Goal: Contribute content: Add original content to the website for others to see

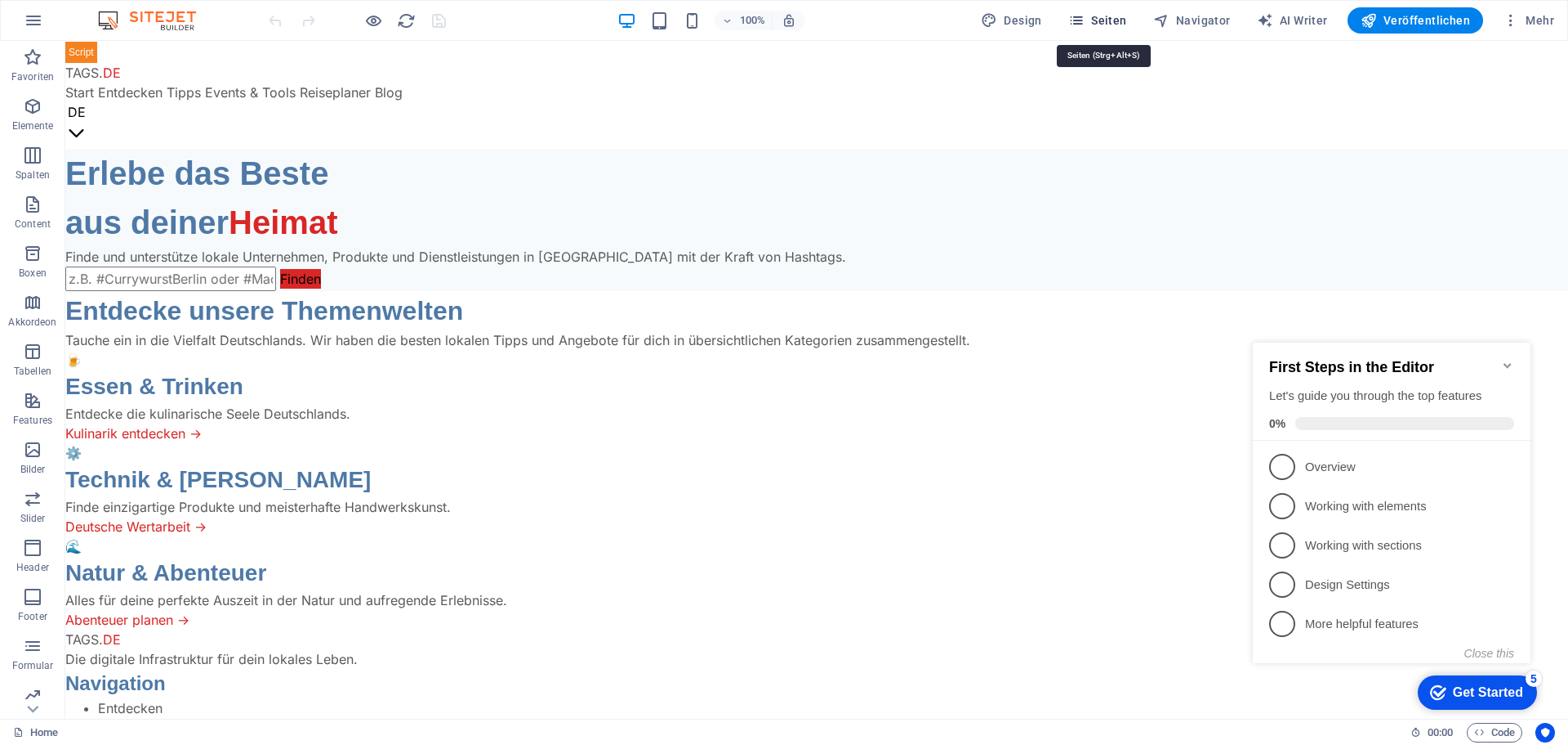
click at [1103, 22] on span "Seiten" at bounding box center [1097, 20] width 59 height 16
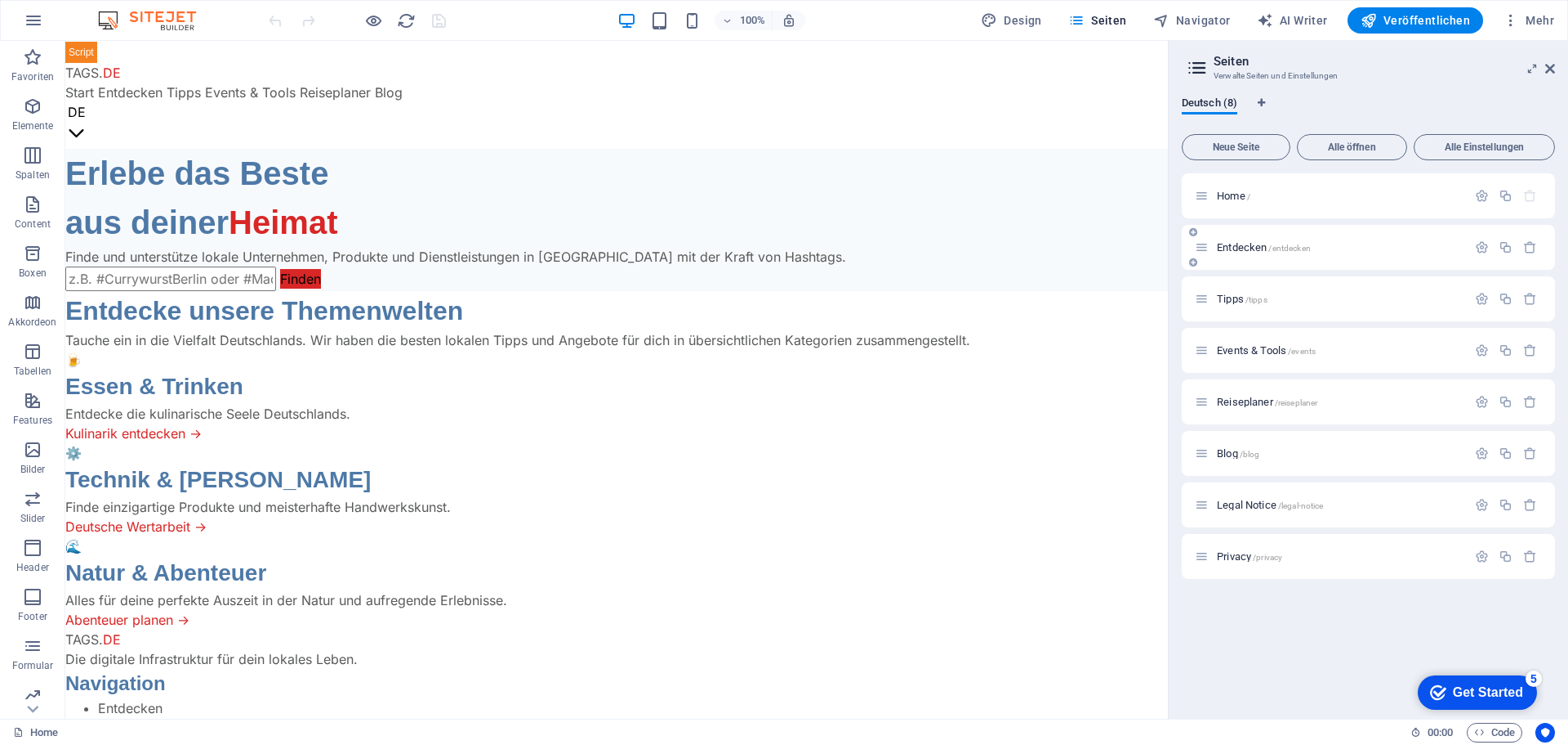
click at [1258, 244] on span "Entdecken /entdecken" at bounding box center [1264, 247] width 94 height 12
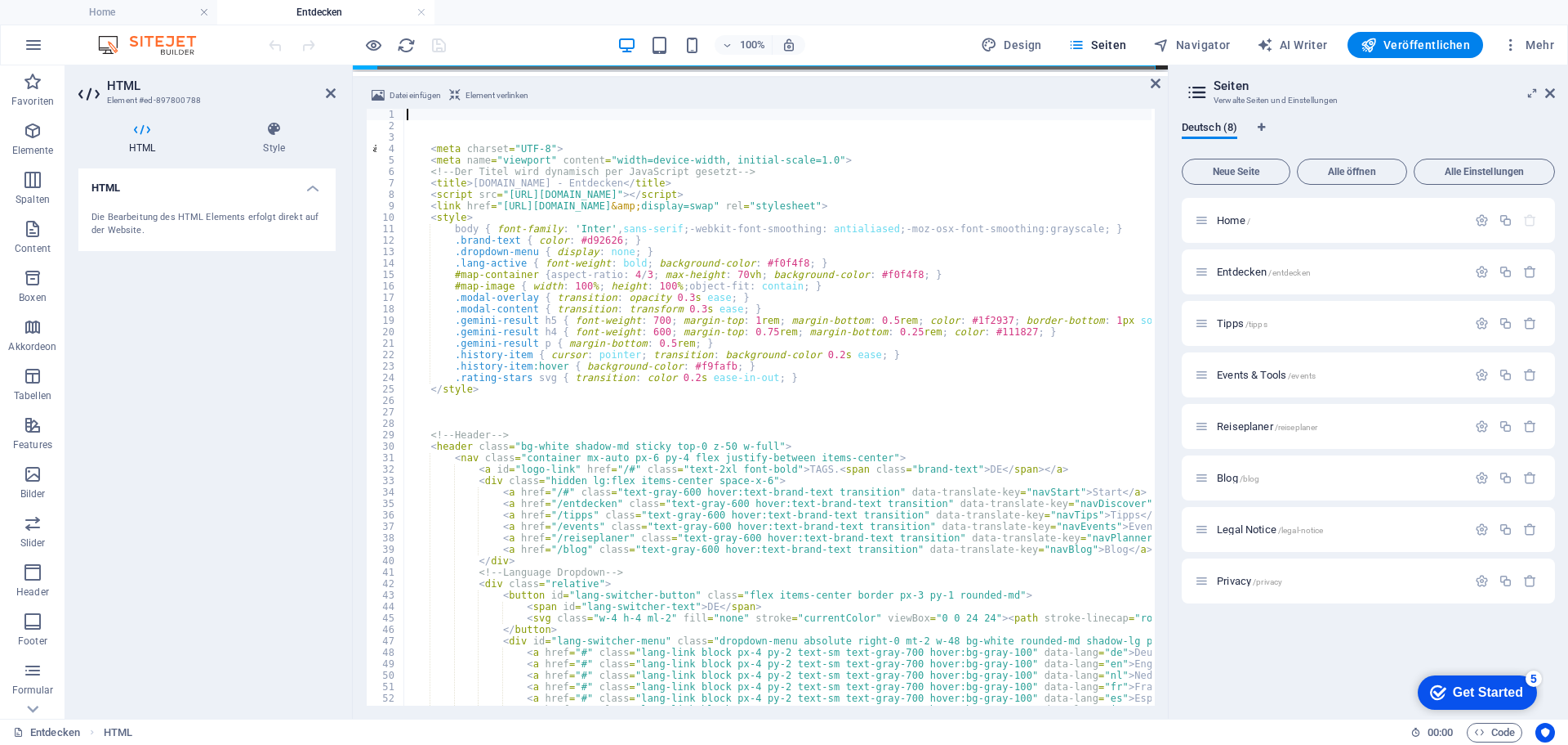
type textarea "<meta name="viewport" content="width=device-width, initial-scale=1.0">"
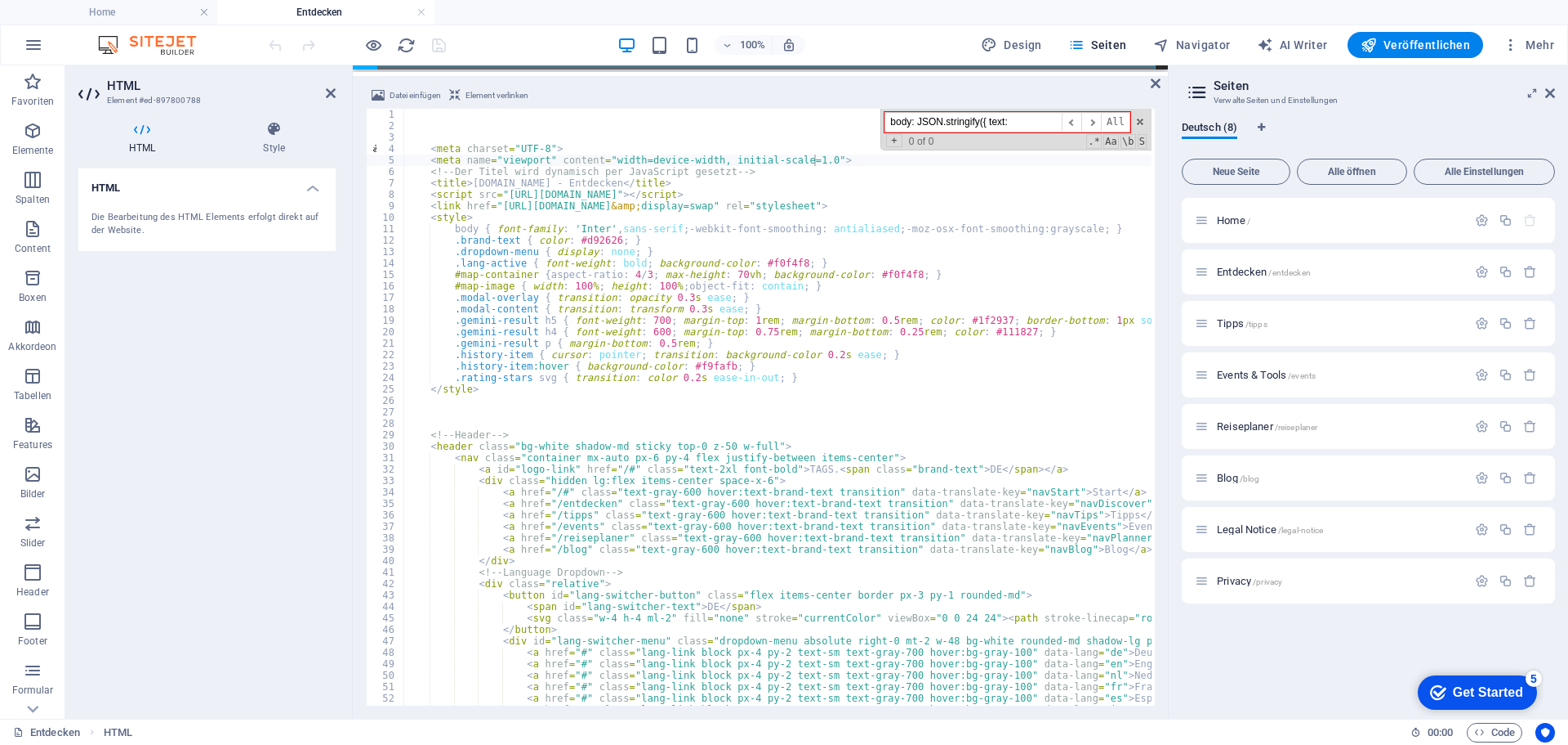
scroll to position [4646, 0]
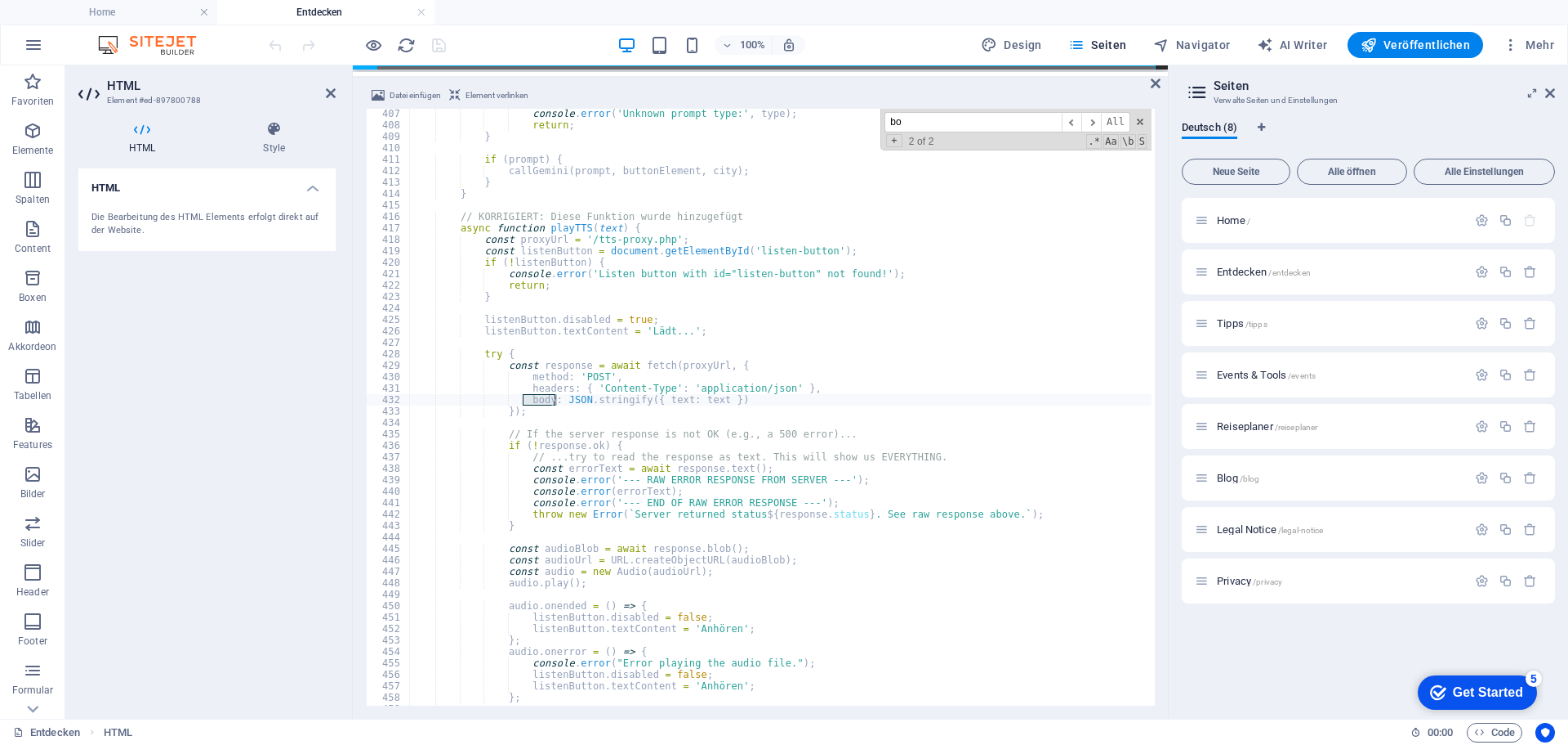
type input "b"
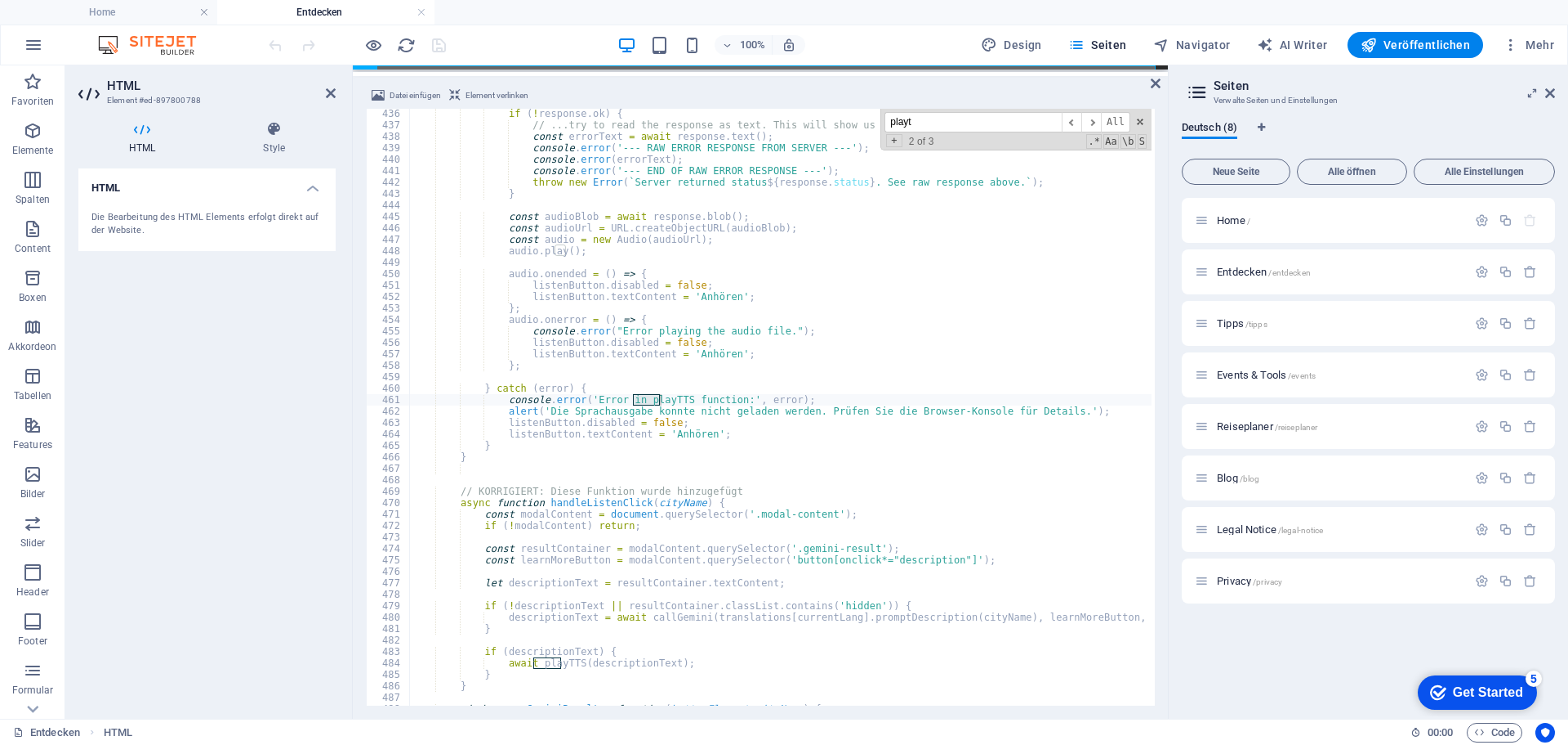
scroll to position [4978, 0]
type input "playtts"
drag, startPoint x: 1548, startPoint y: 92, endPoint x: 1489, endPoint y: 104, distance: 60.2
click at [1547, 92] on icon at bounding box center [1551, 92] width 10 height 13
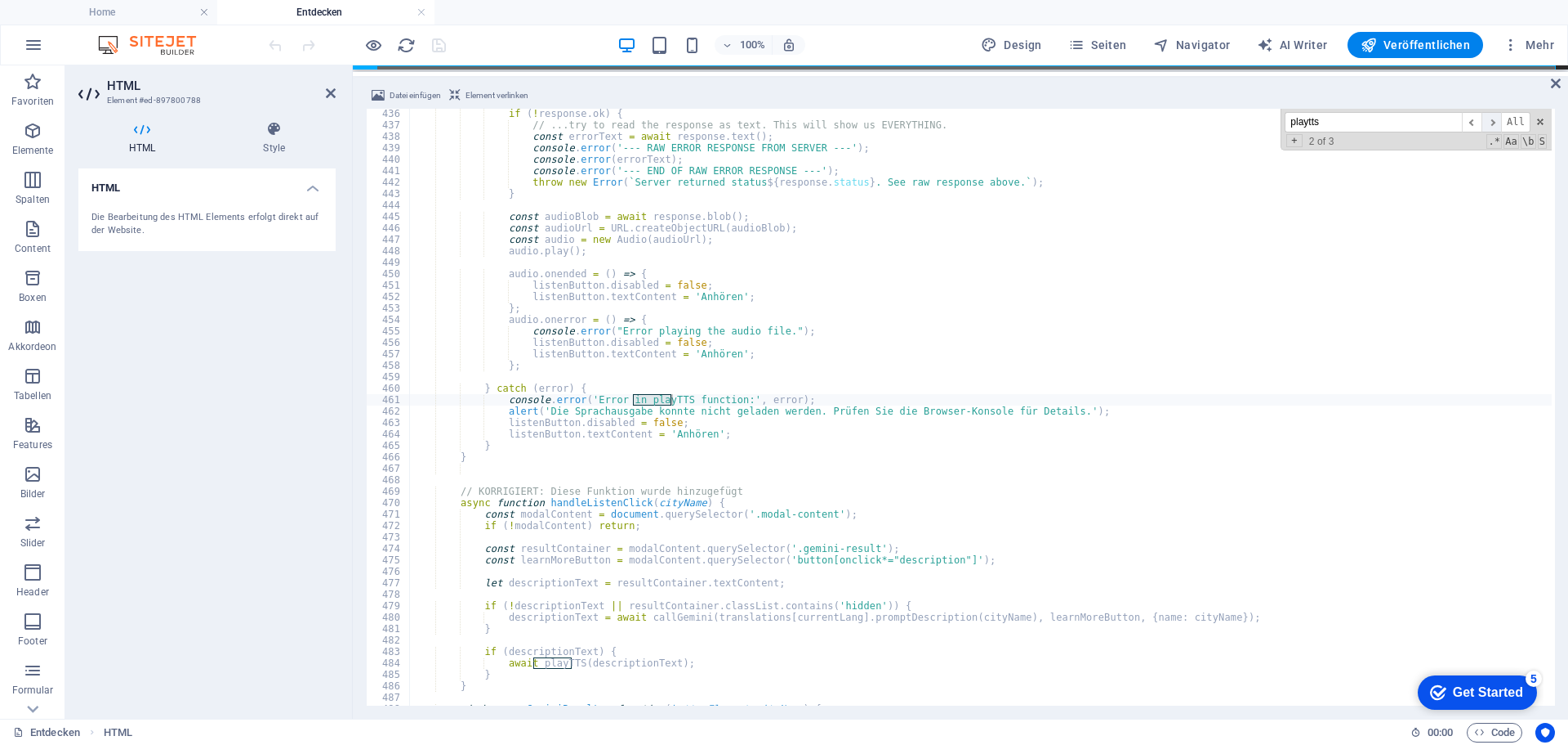
click at [1493, 122] on span "​" at bounding box center [1491, 122] width 20 height 20
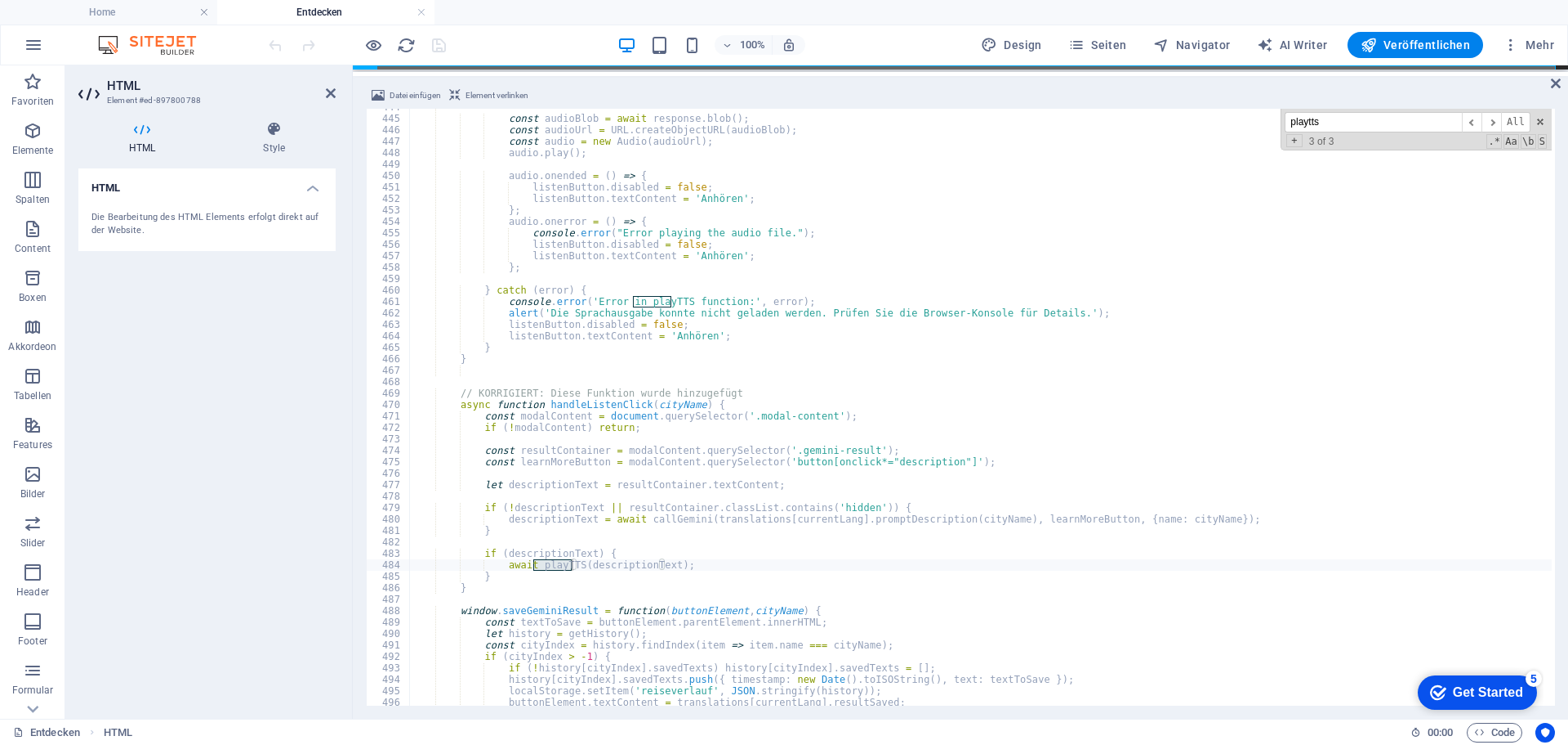
scroll to position [5126, 0]
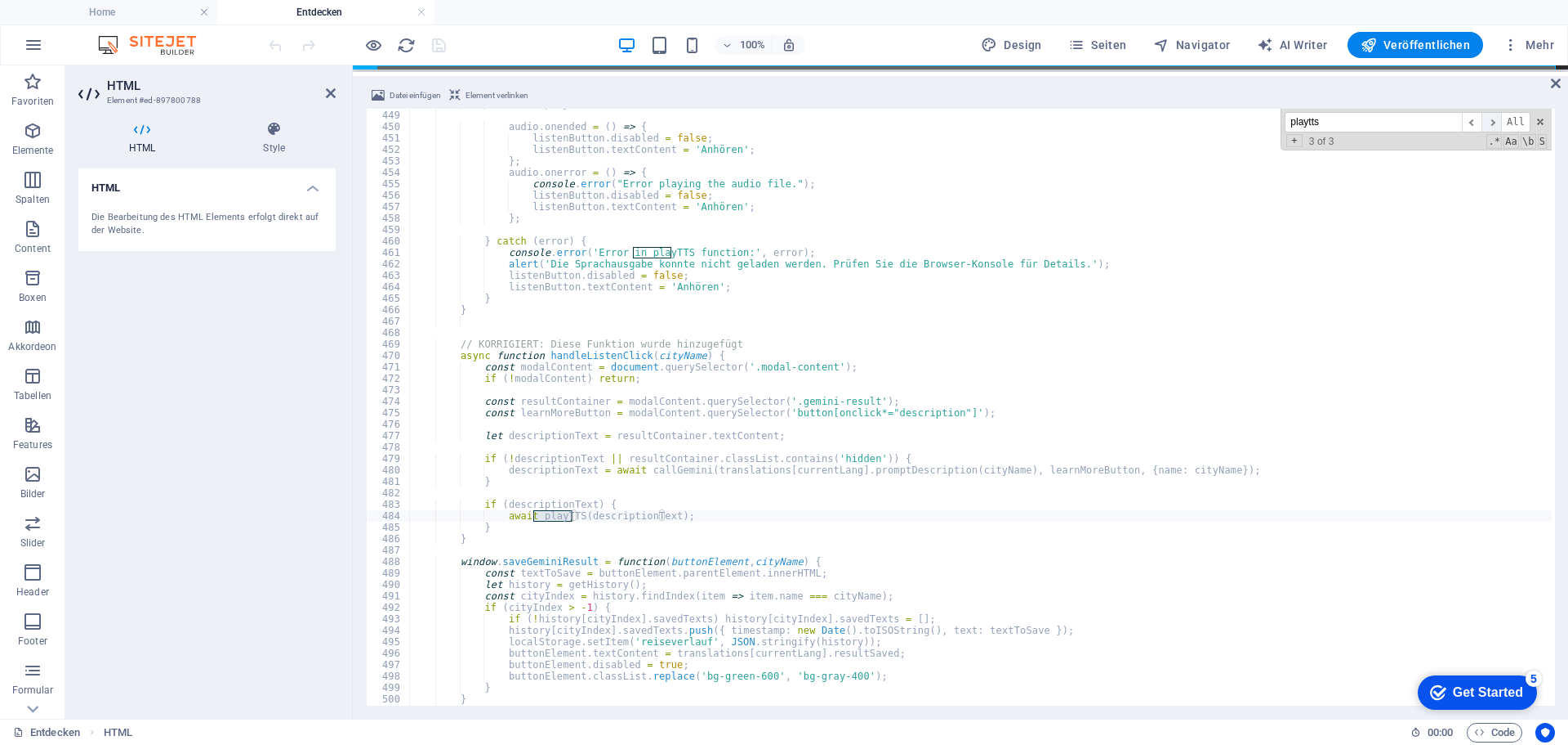
click at [1495, 122] on span "​" at bounding box center [1491, 122] width 20 height 20
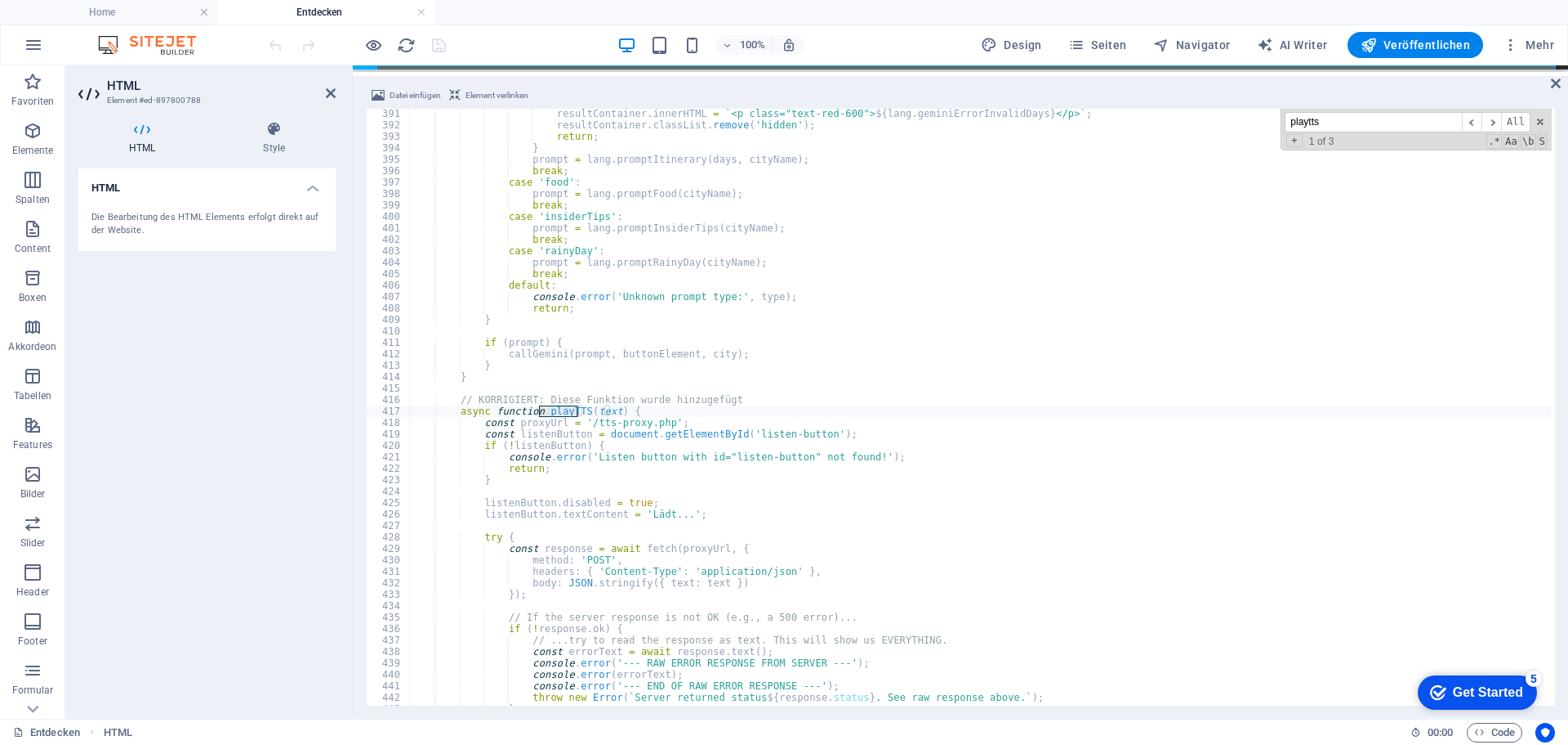
type textarea "const listenButton = document.getElementById('listen-button');"
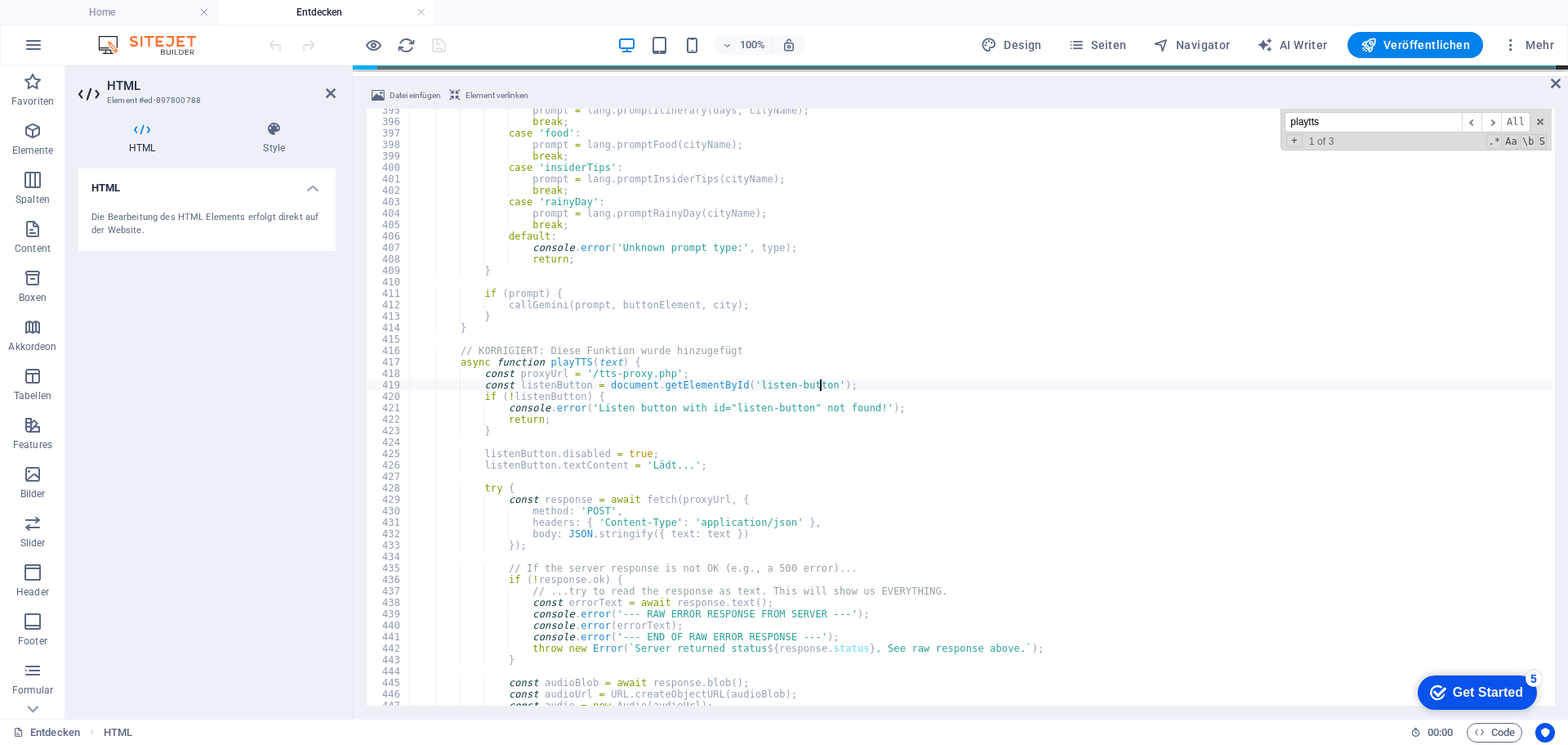
scroll to position [4512, 0]
click at [1494, 122] on span "​" at bounding box center [1491, 122] width 20 height 20
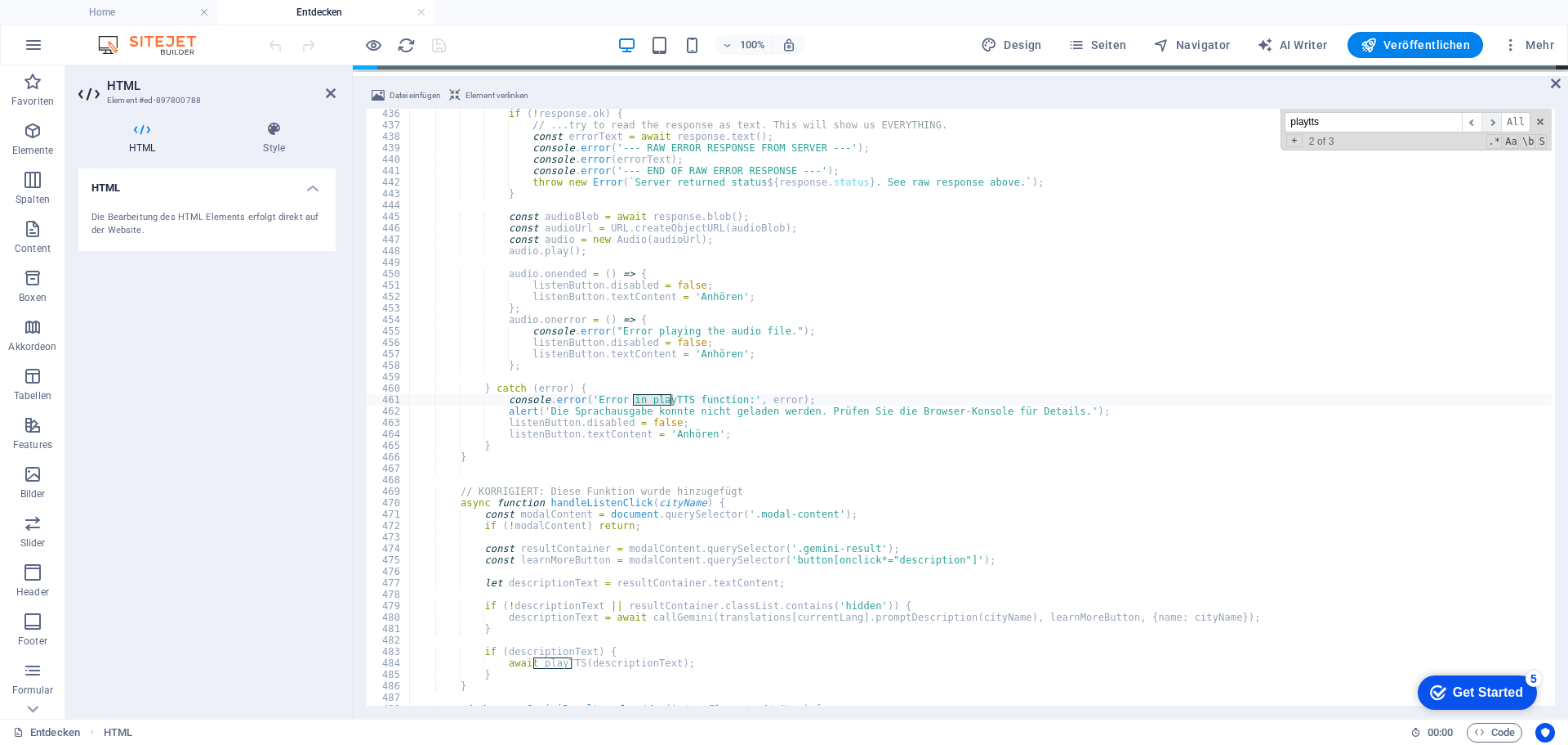
scroll to position [4978, 0]
click at [1494, 122] on span "​" at bounding box center [1491, 122] width 20 height 20
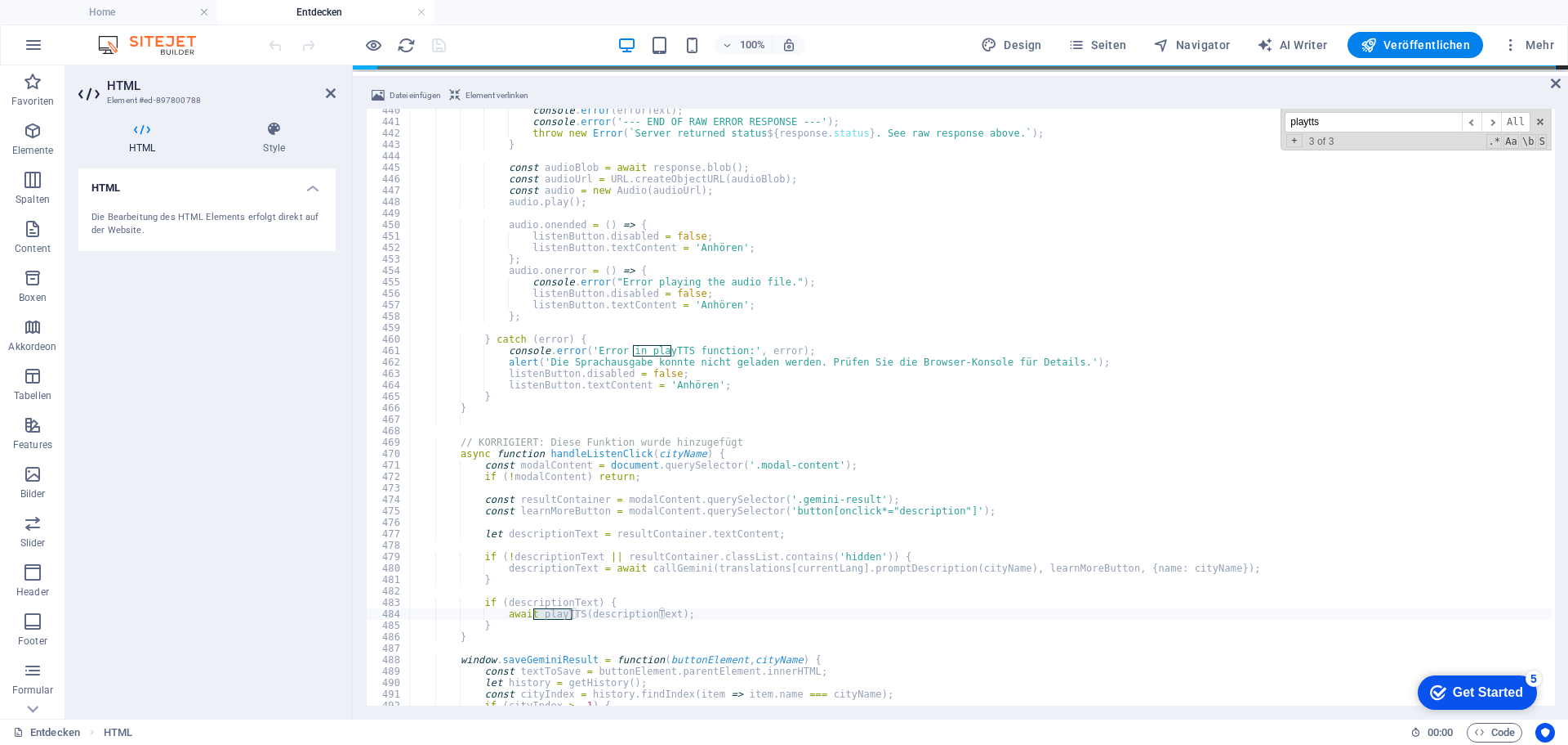
scroll to position [5077, 0]
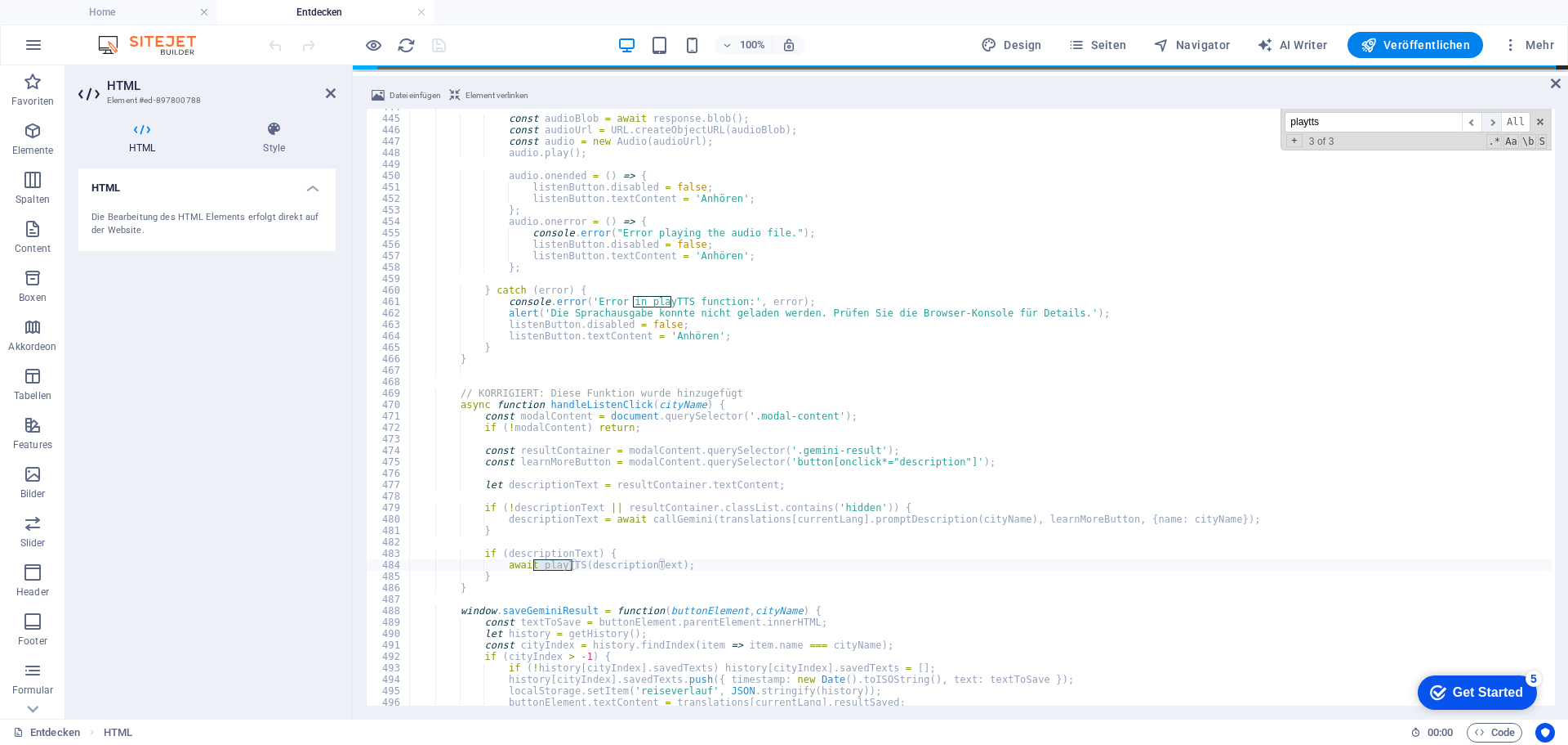
click at [1491, 122] on span "​" at bounding box center [1491, 122] width 20 height 20
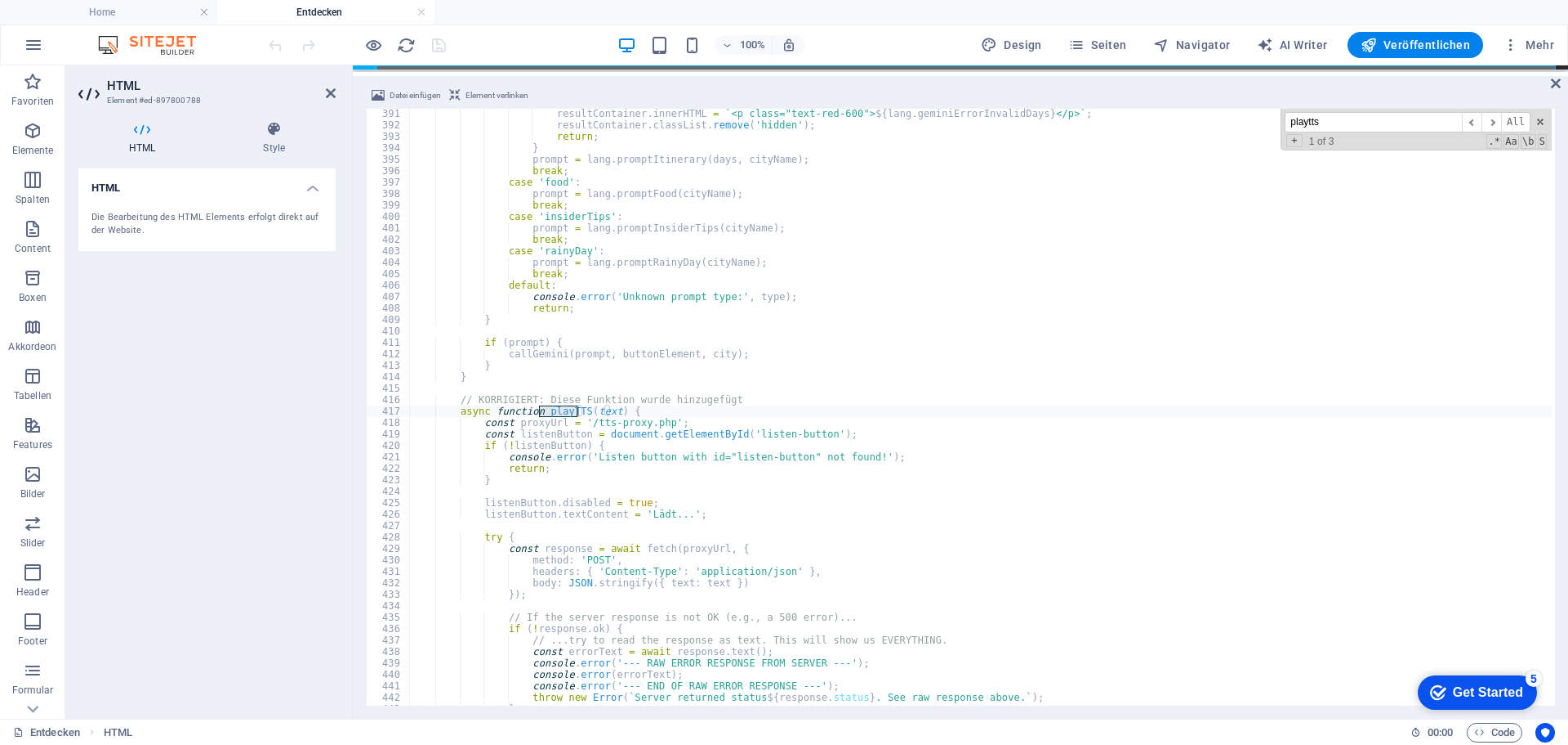
click at [1352, 124] on input "playtts" at bounding box center [1373, 122] width 177 height 20
type input "p"
paste input "body: JSON.stringify({ text: text })"
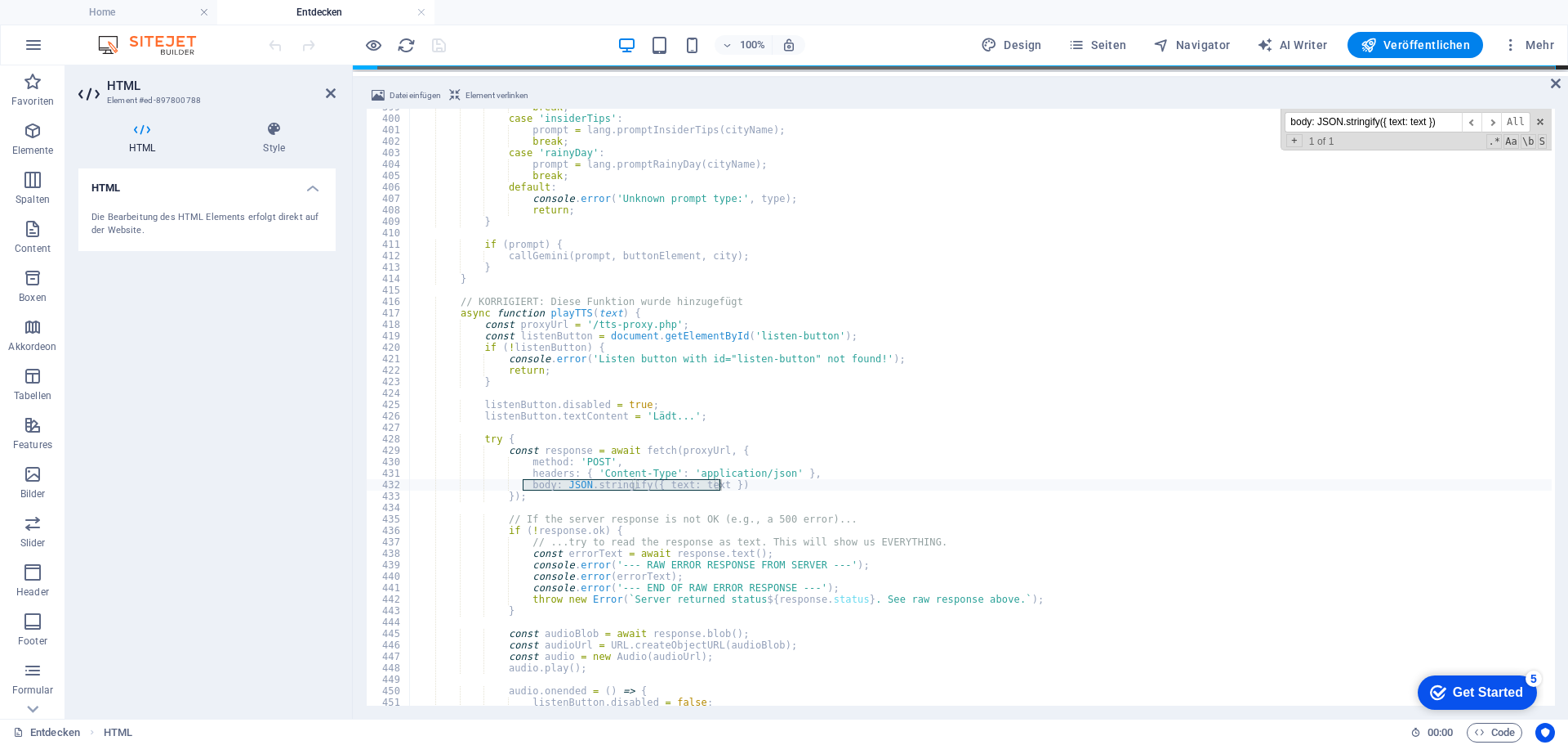
scroll to position [4562, 0]
type input "body: JSON.stringify({"
type textarea "b"
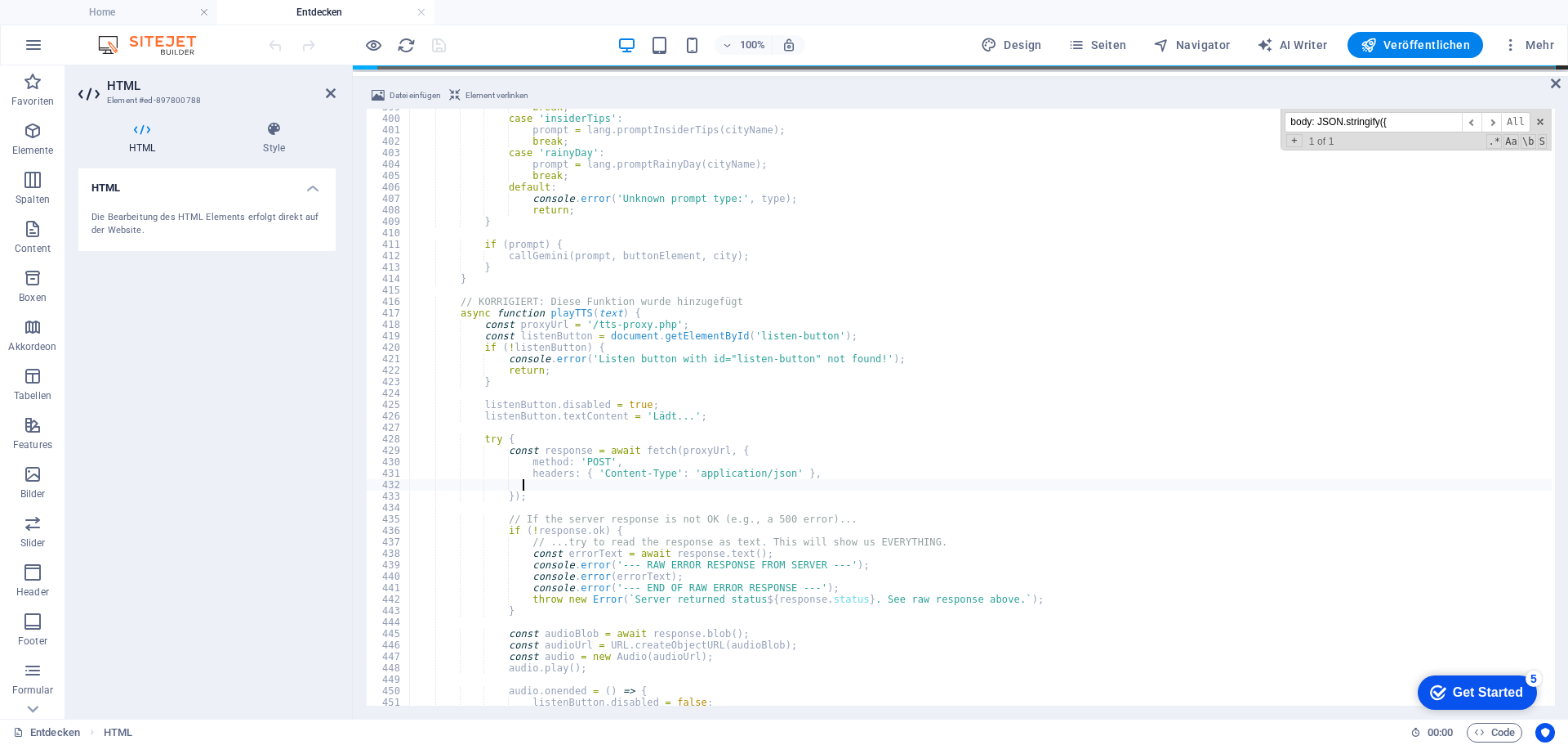
paste textarea "body: JSON.stringify({ text: text, lang: currentLang })"
type textarea "body: JSON.stringify({ text: text, lang: currentLang })"
click at [500, 48] on div "100% Design Seiten Navigator AI Writer Veröffentlichen Mehr" at bounding box center [913, 45] width 1296 height 26
click at [438, 45] on icon "save" at bounding box center [439, 45] width 19 height 19
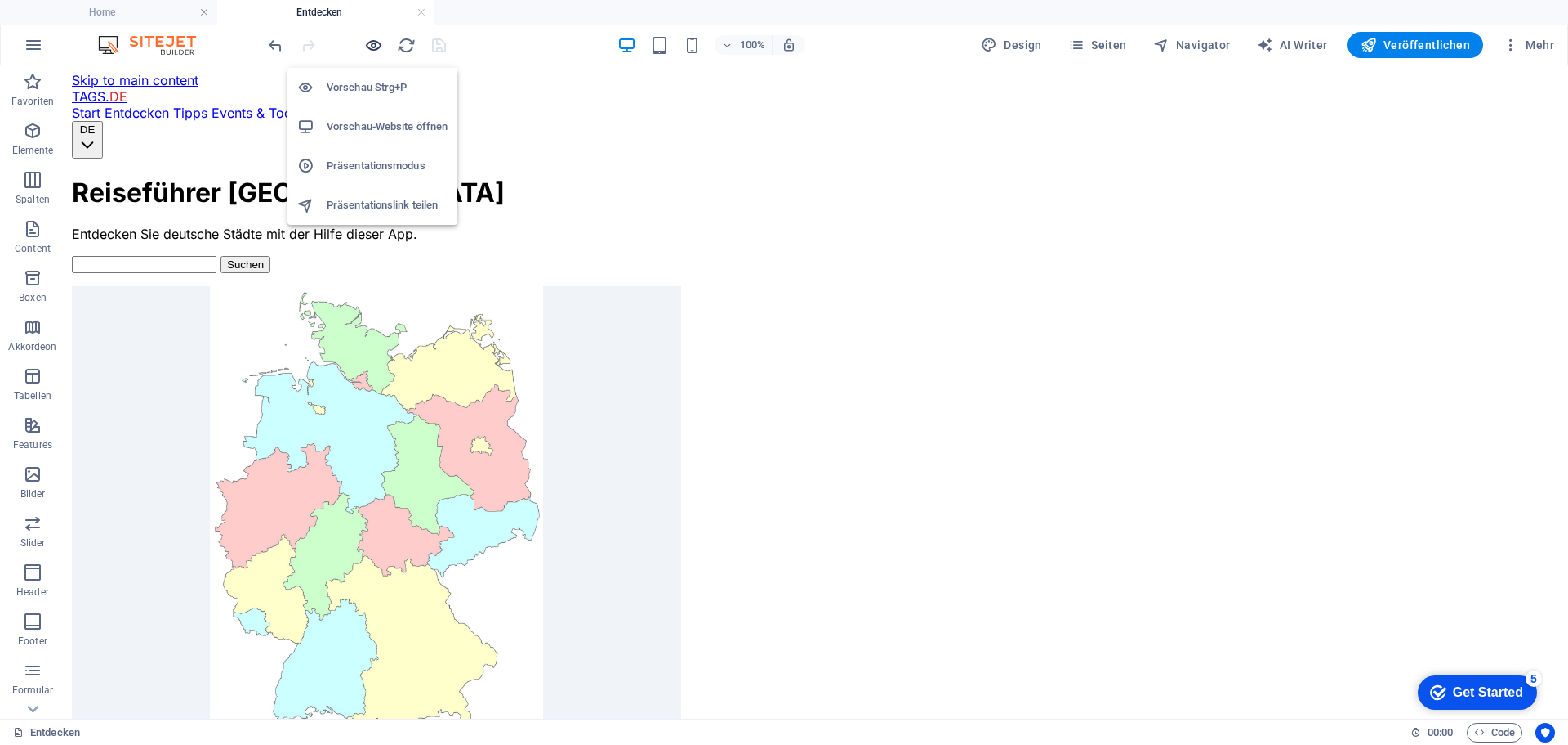
click at [370, 46] on icon "button" at bounding box center [374, 45] width 19 height 19
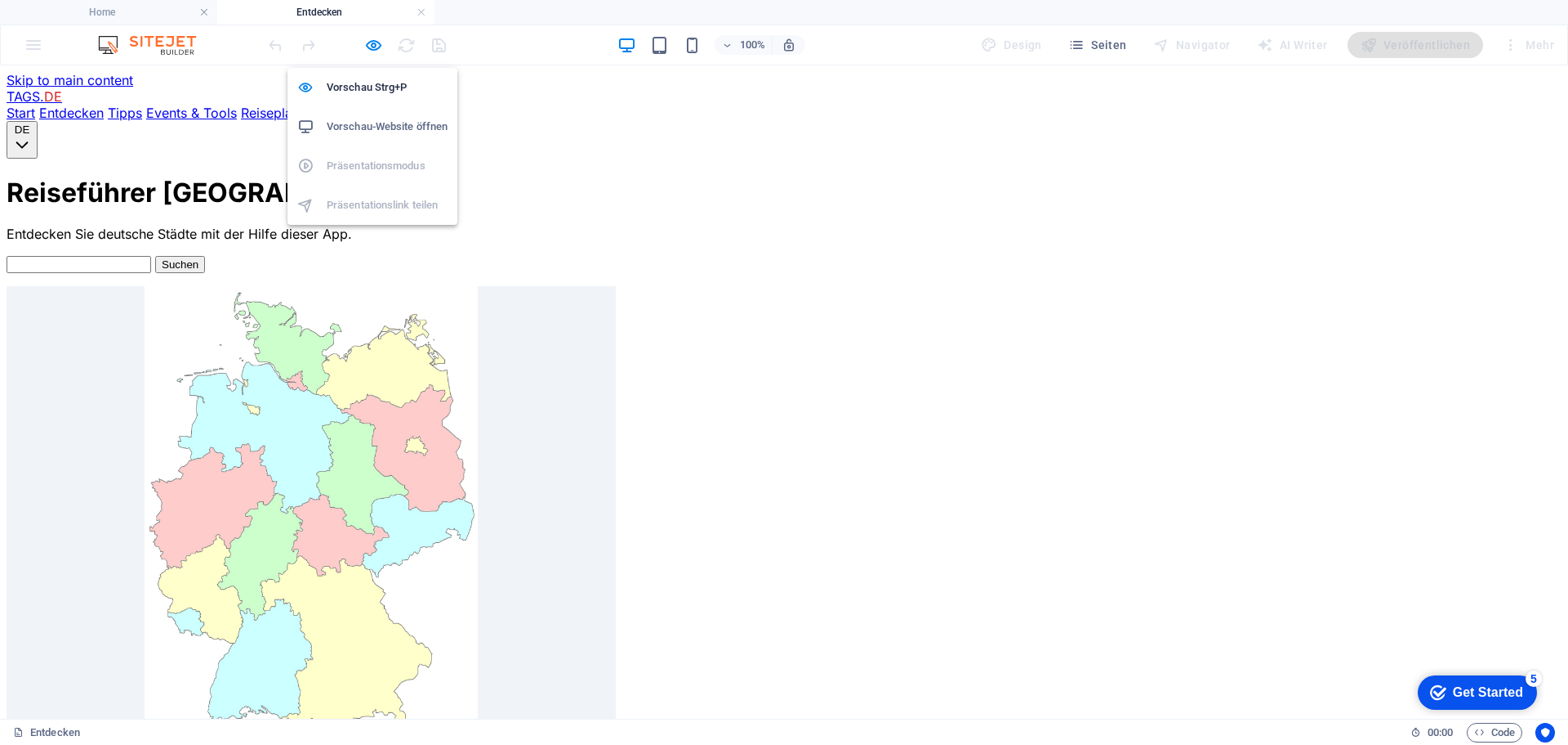
click at [360, 126] on h6 "Vorschau-Website öffnen" at bounding box center [387, 126] width 121 height 20
click at [373, 52] on icon "button" at bounding box center [374, 45] width 19 height 19
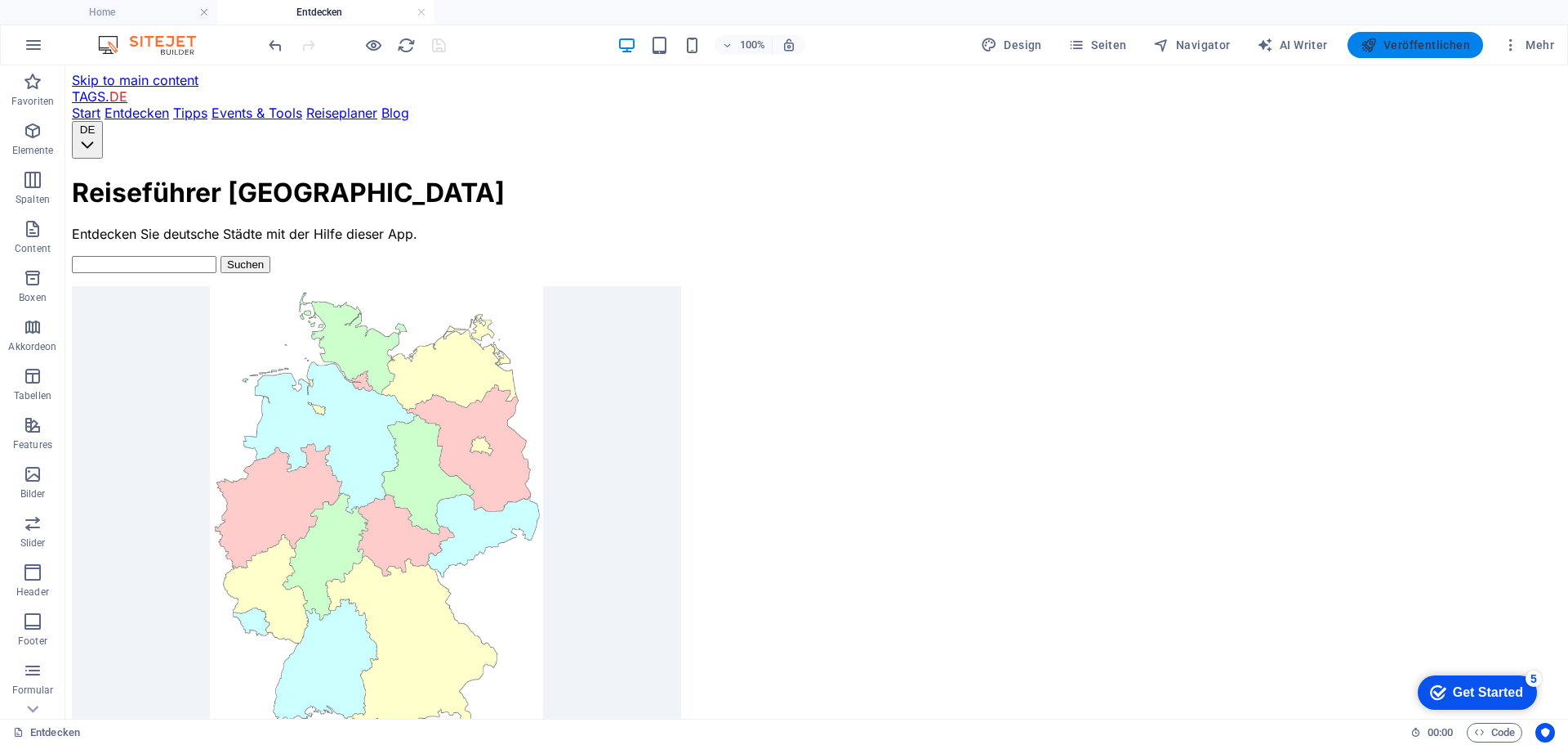
click at [1426, 39] on span "Veröffentlichen" at bounding box center [1415, 44] width 109 height 16
